Goal: Find specific page/section: Find specific page/section

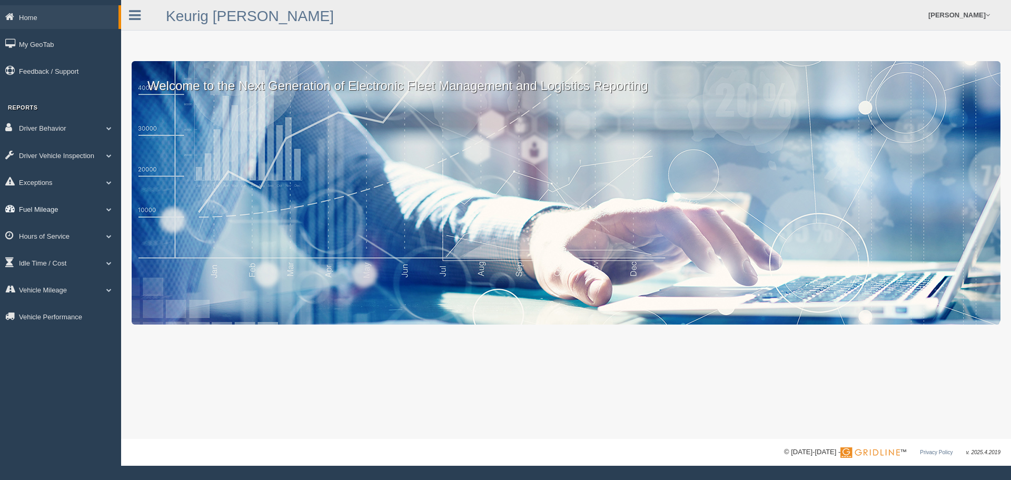
click at [39, 208] on link "Fuel Mileage" at bounding box center [60, 209] width 121 height 24
click at [39, 250] on link "Fuel Mileage" at bounding box center [69, 252] width 100 height 19
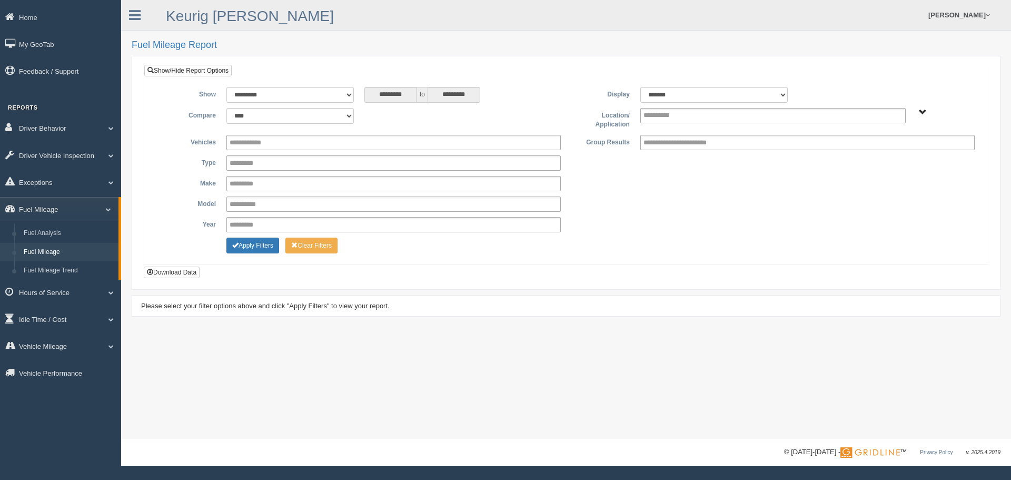
click at [922, 114] on span "Plains - OTR" at bounding box center [923, 112] width 8 height 8
click at [897, 150] on button "Plains - OTR" at bounding box center [886, 150] width 49 height 12
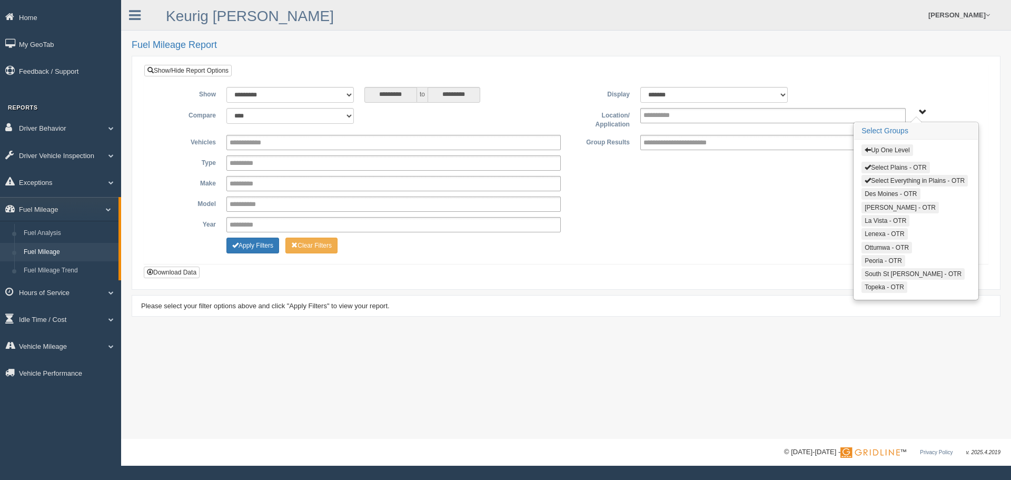
click at [869, 166] on span "button" at bounding box center [868, 167] width 6 height 6
click at [866, 179] on span "button" at bounding box center [868, 180] width 6 height 6
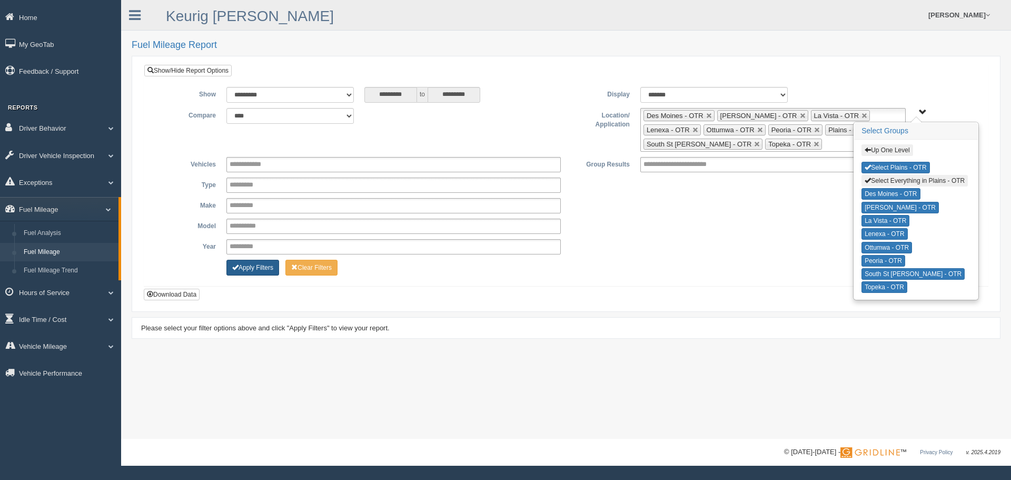
click at [245, 268] on button "Apply Filters" at bounding box center [252, 268] width 53 height 16
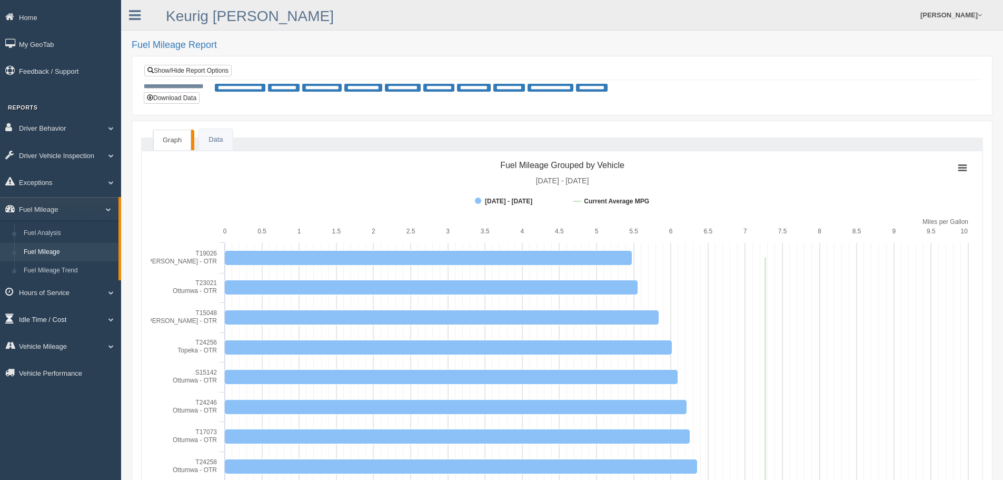
click at [61, 313] on link "Idle Time / Cost" at bounding box center [60, 319] width 121 height 24
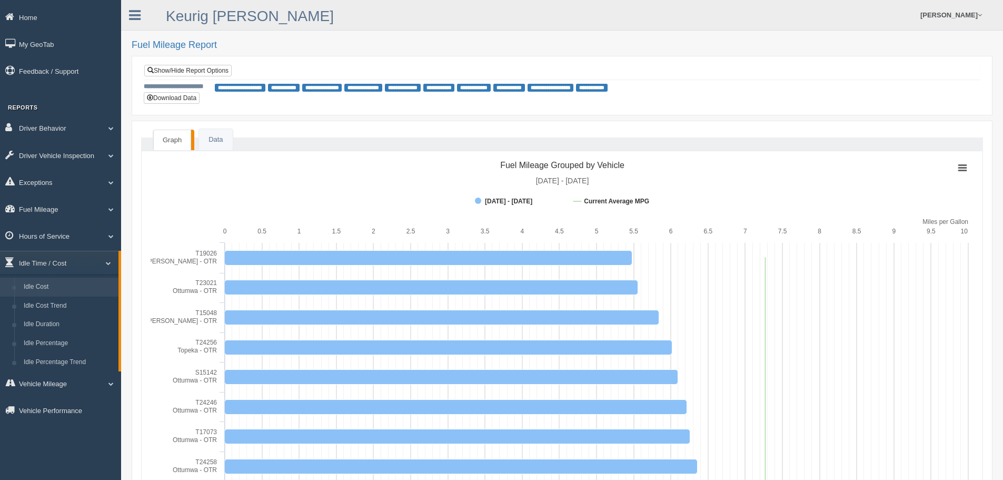
click at [63, 291] on link "Idle Cost" at bounding box center [69, 287] width 100 height 19
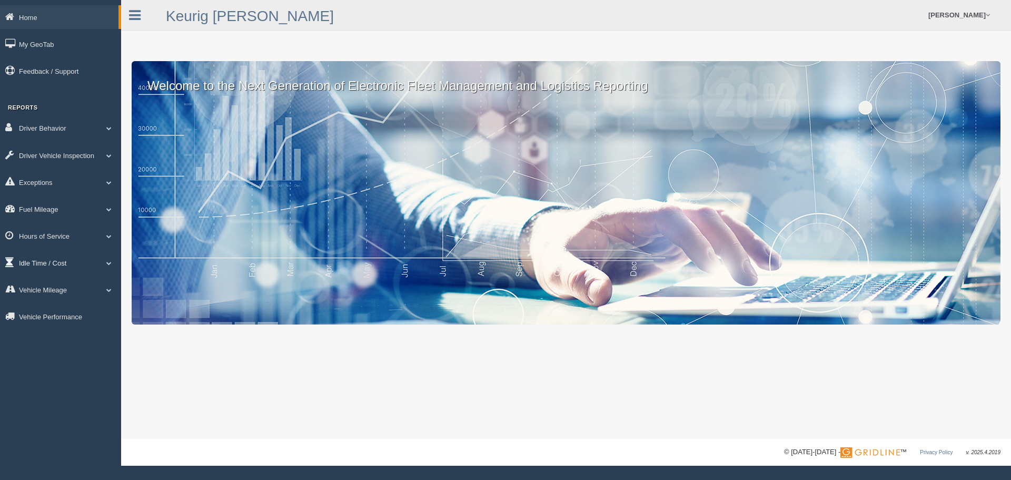
click at [36, 265] on link "Idle Time / Cost" at bounding box center [60, 263] width 121 height 24
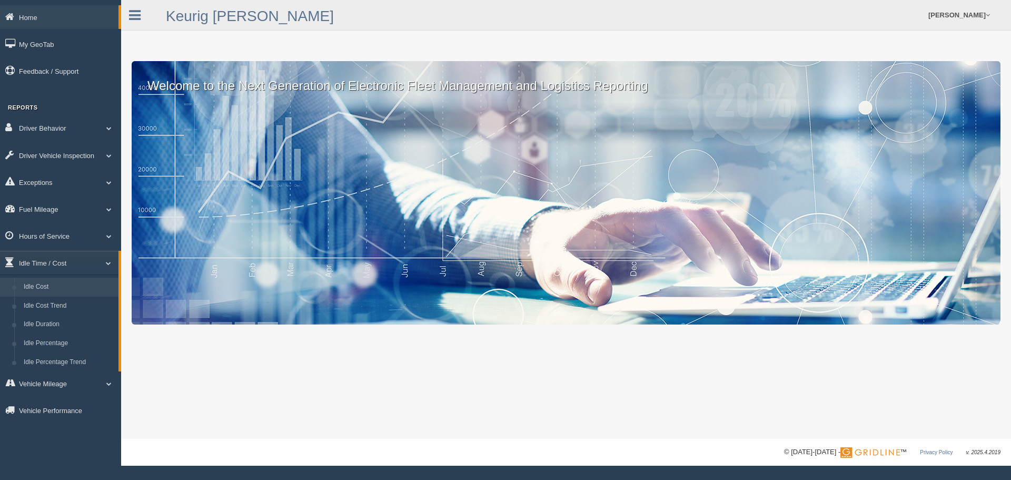
click at [45, 288] on link "Idle Cost" at bounding box center [69, 287] width 100 height 19
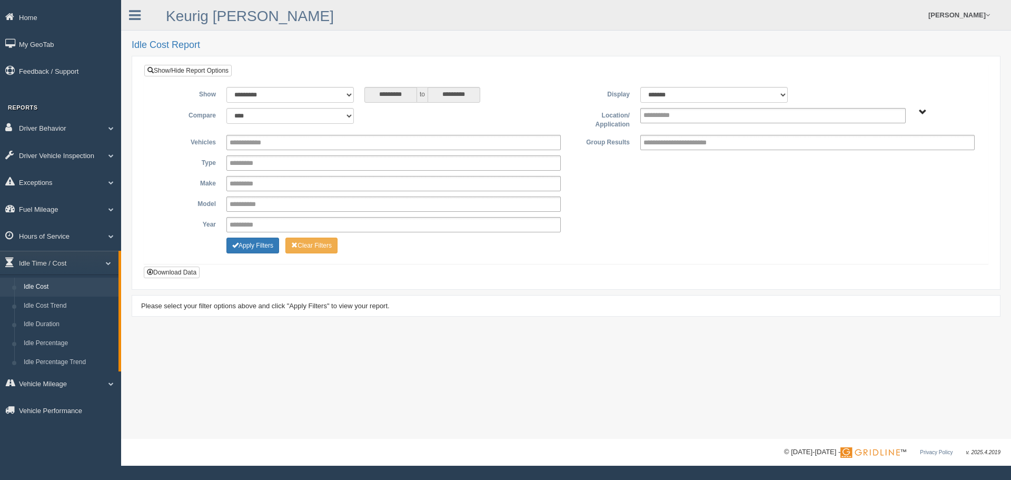
click at [923, 115] on span "Plains - OTR" at bounding box center [923, 112] width 8 height 8
click at [874, 153] on button "Plains - OTR" at bounding box center [886, 150] width 49 height 12
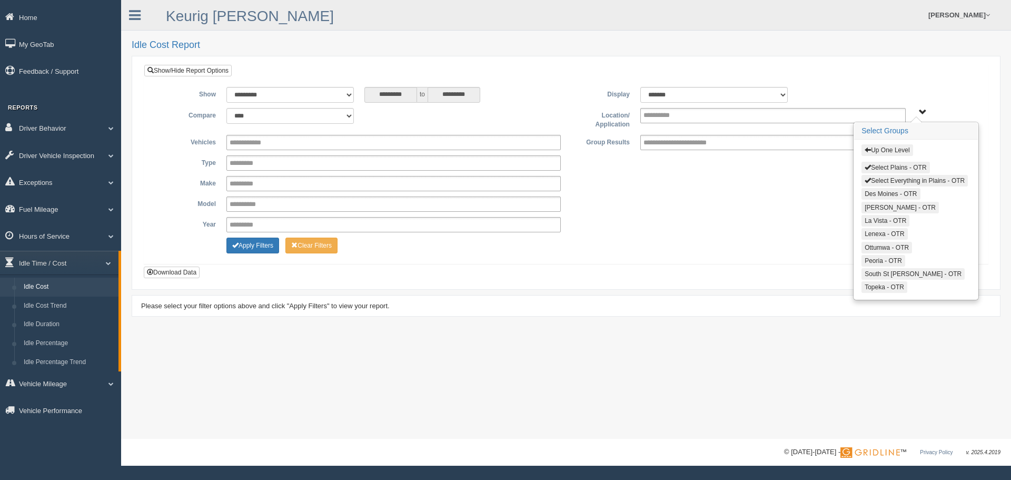
click at [868, 165] on span "button" at bounding box center [868, 167] width 6 height 6
click at [865, 179] on span "button" at bounding box center [868, 180] width 6 height 6
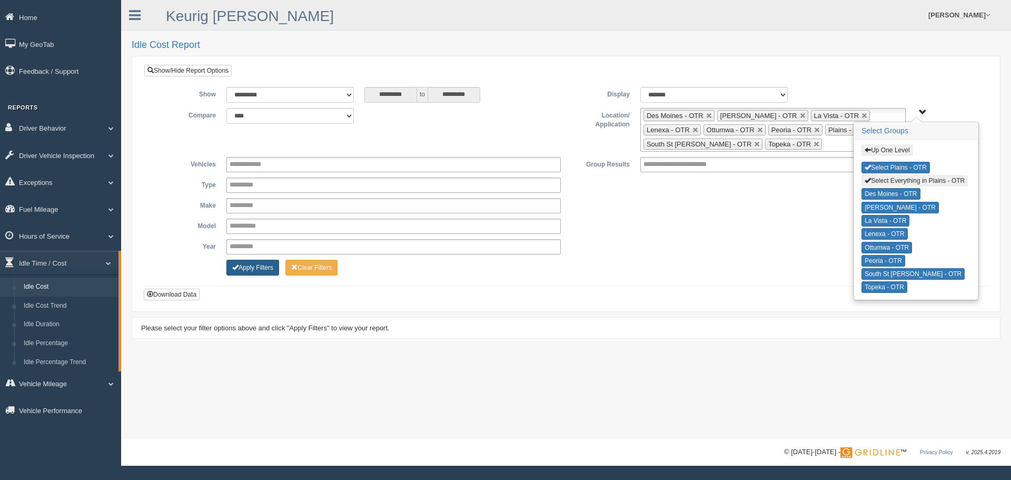
click at [267, 268] on button "Apply Filters" at bounding box center [252, 268] width 53 height 16
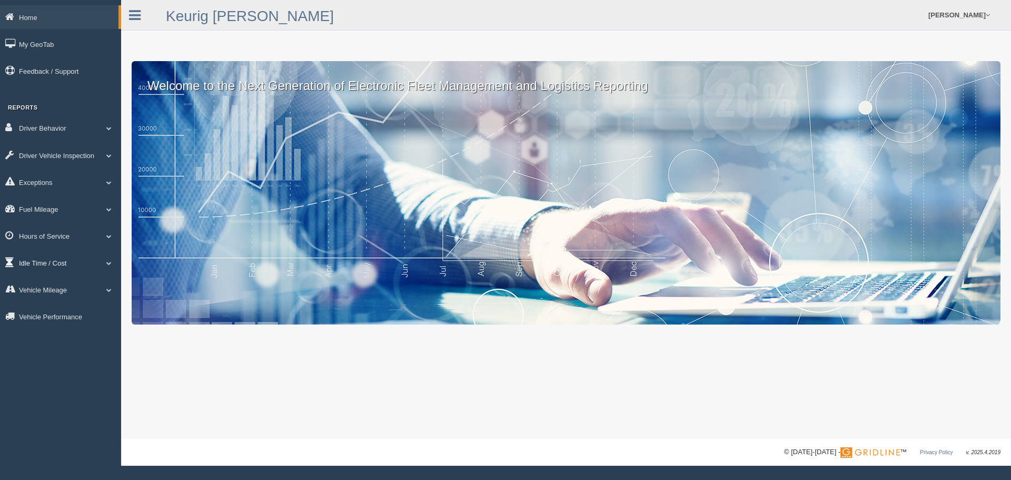
click at [23, 260] on link "Idle Time / Cost" at bounding box center [60, 263] width 121 height 24
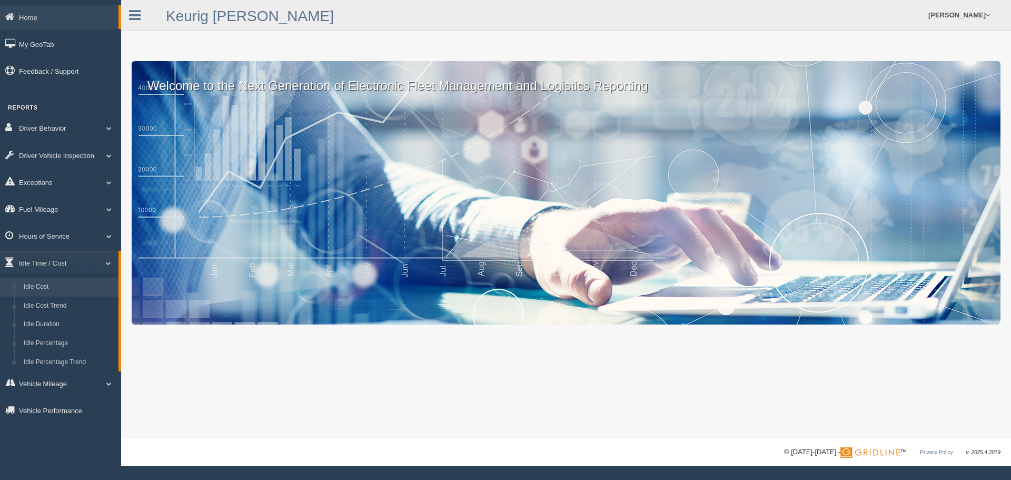
click at [33, 284] on link "Idle Cost" at bounding box center [69, 287] width 100 height 19
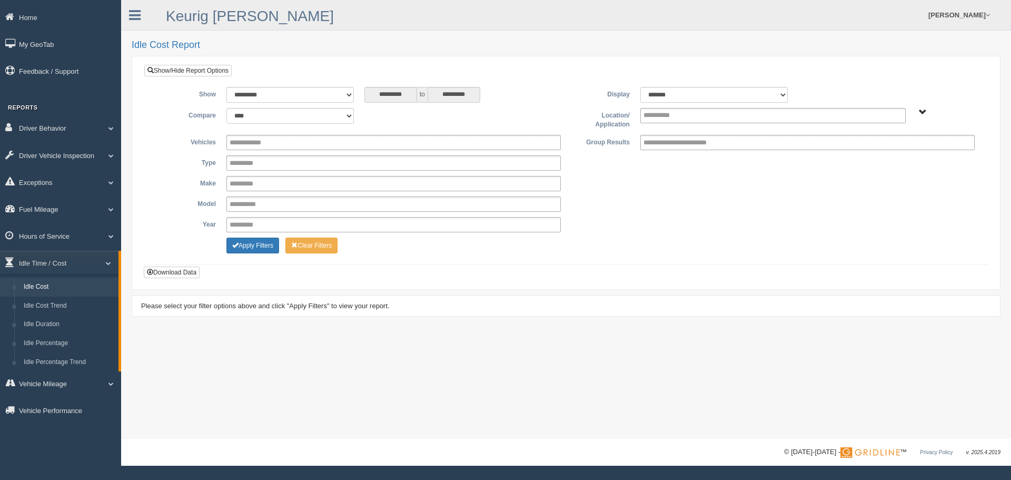
click at [920, 110] on span "Plains - OTR" at bounding box center [923, 112] width 8 height 8
click at [881, 151] on button "Plains - OTR" at bounding box center [886, 150] width 49 height 12
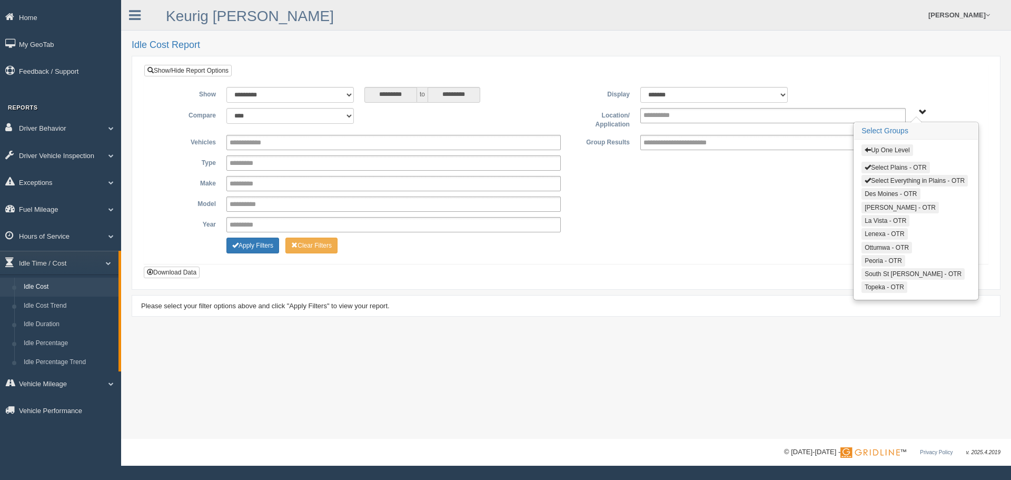
click at [868, 167] on span "button" at bounding box center [868, 167] width 6 height 6
click at [867, 176] on button "Select Everything in Plains - OTR" at bounding box center [915, 181] width 106 height 12
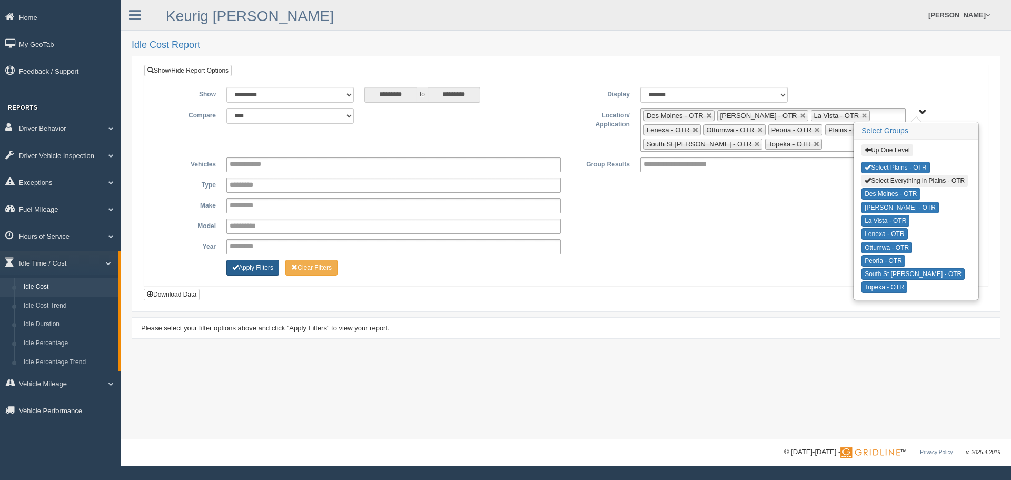
click at [259, 269] on button "Apply Filters" at bounding box center [252, 268] width 53 height 16
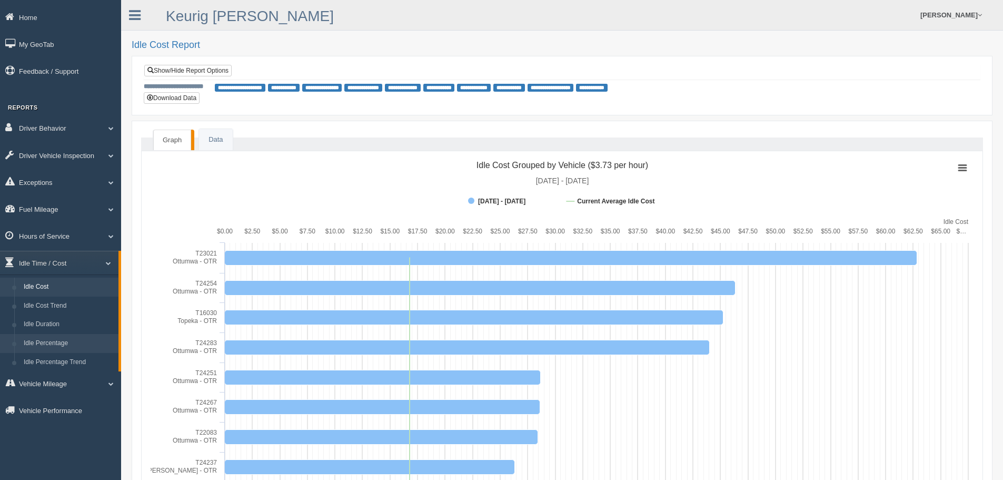
click at [43, 341] on link "Idle Percentage" at bounding box center [69, 343] width 100 height 19
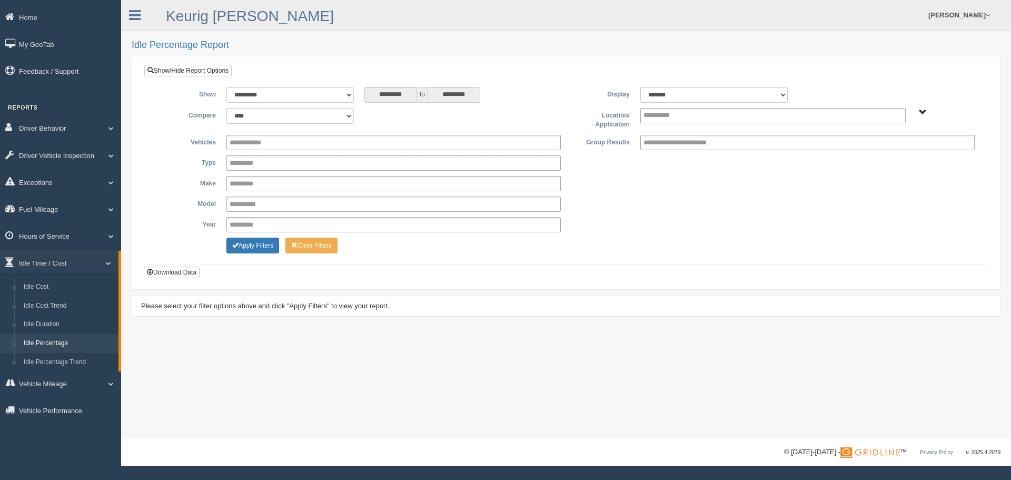
click at [924, 112] on span "Plains - OTR" at bounding box center [923, 112] width 8 height 8
click at [875, 151] on button "Plains - OTR" at bounding box center [886, 150] width 49 height 12
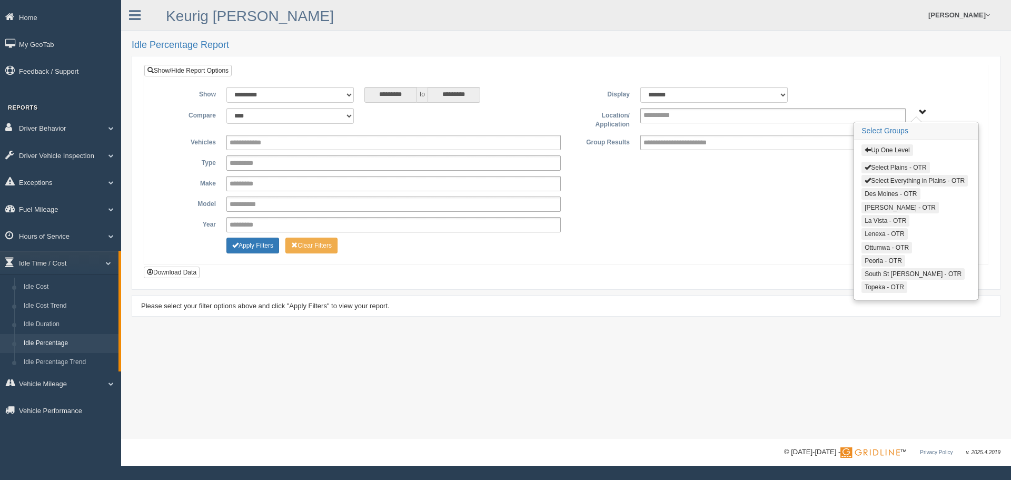
click at [869, 164] on span "button" at bounding box center [868, 167] width 6 height 6
click at [871, 183] on span "button" at bounding box center [868, 180] width 6 height 6
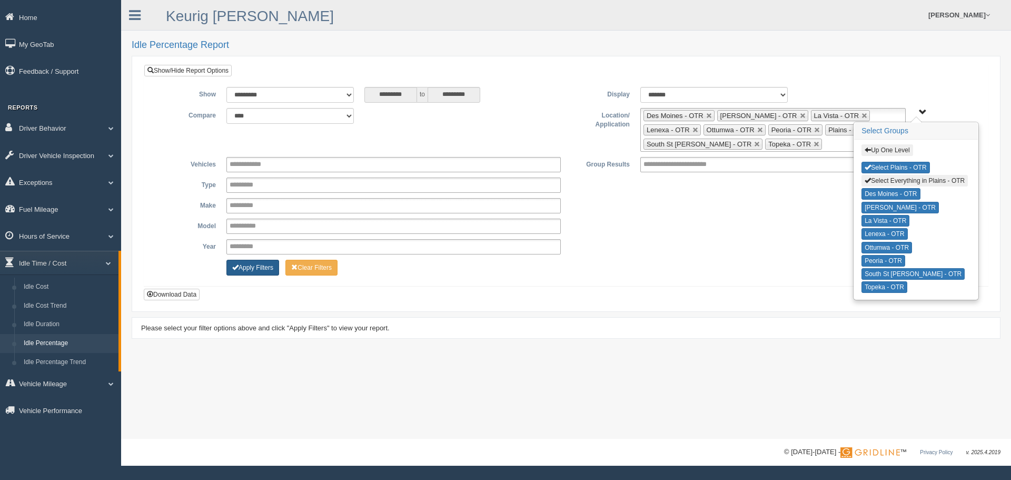
click at [247, 265] on button "Apply Filters" at bounding box center [252, 268] width 53 height 16
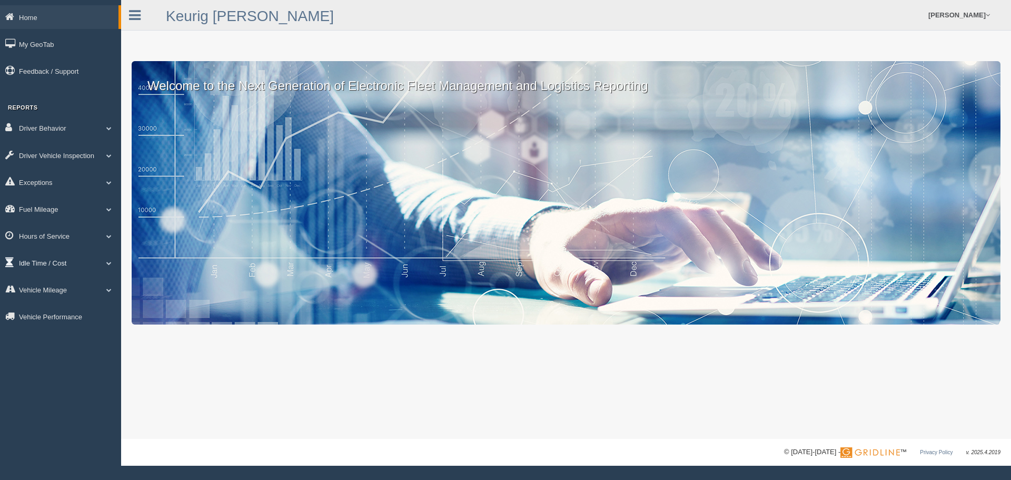
click at [30, 259] on link "Idle Time / Cost" at bounding box center [60, 263] width 121 height 24
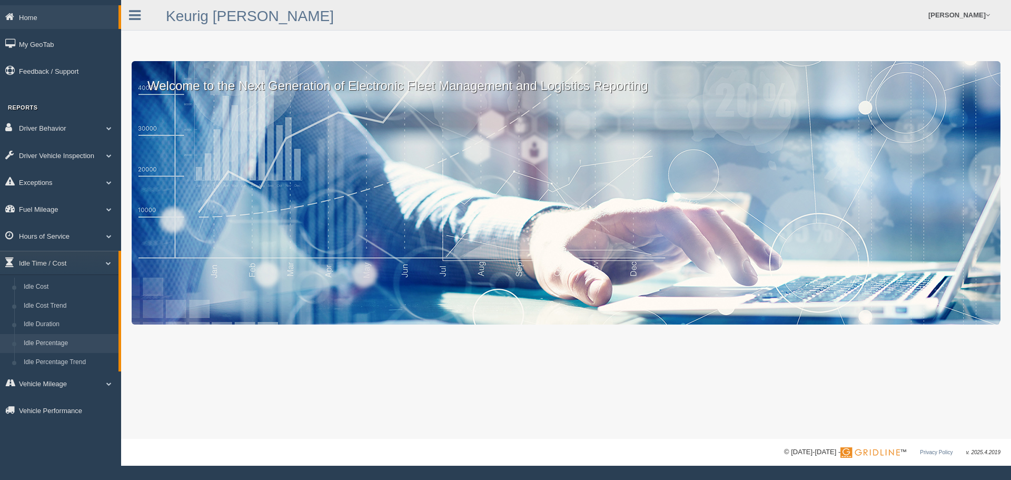
click at [54, 344] on link "Idle Percentage" at bounding box center [69, 343] width 100 height 19
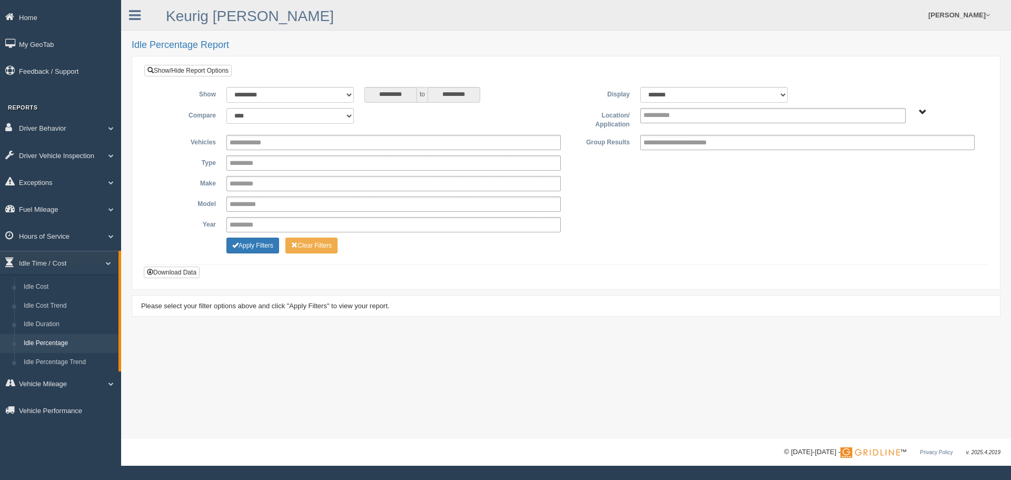
click at [921, 110] on span "Plains - OTR" at bounding box center [923, 112] width 8 height 8
click at [892, 153] on button "Plains - OTR" at bounding box center [886, 150] width 49 height 12
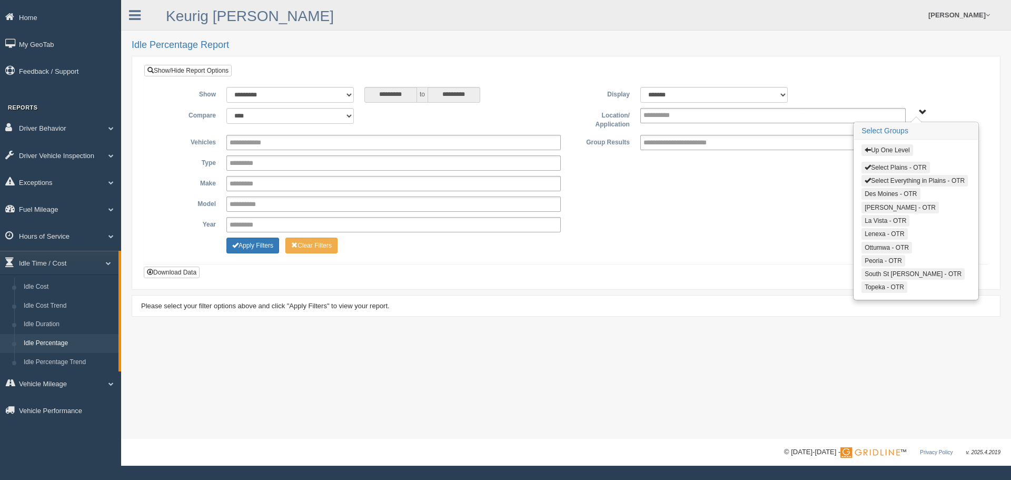
click at [869, 167] on span "button" at bounding box center [868, 167] width 6 height 6
click at [865, 182] on span "button" at bounding box center [868, 180] width 6 height 6
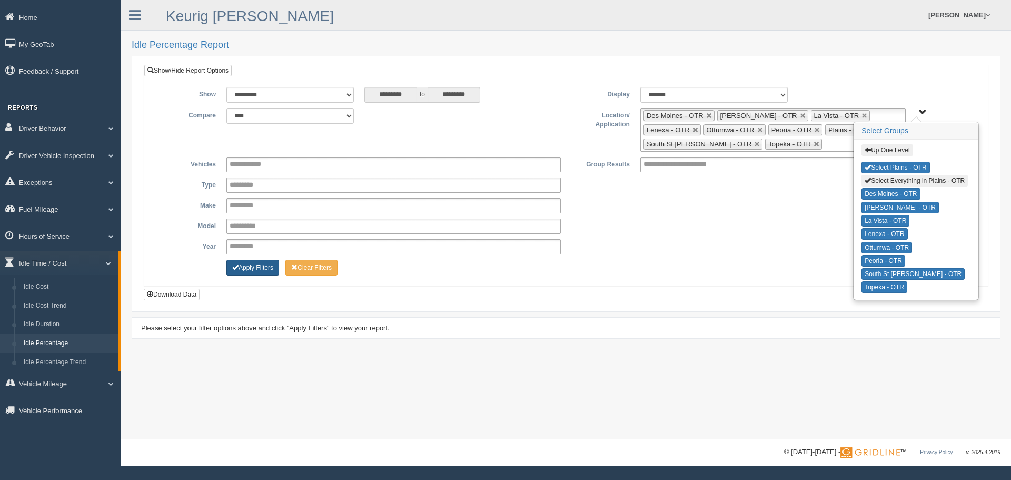
click at [246, 266] on button "Apply Filters" at bounding box center [252, 268] width 53 height 16
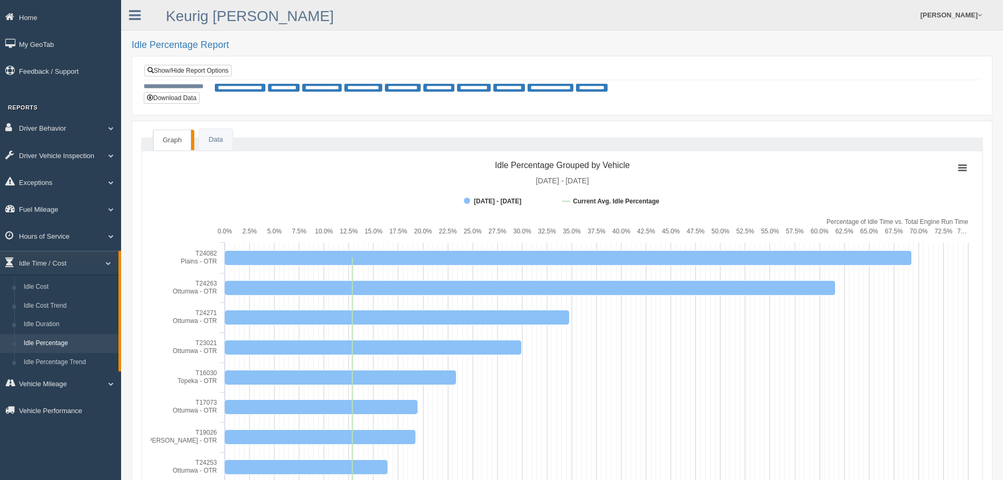
click at [37, 339] on link "Idle Percentage" at bounding box center [69, 343] width 100 height 19
